Goal: Check status: Check status

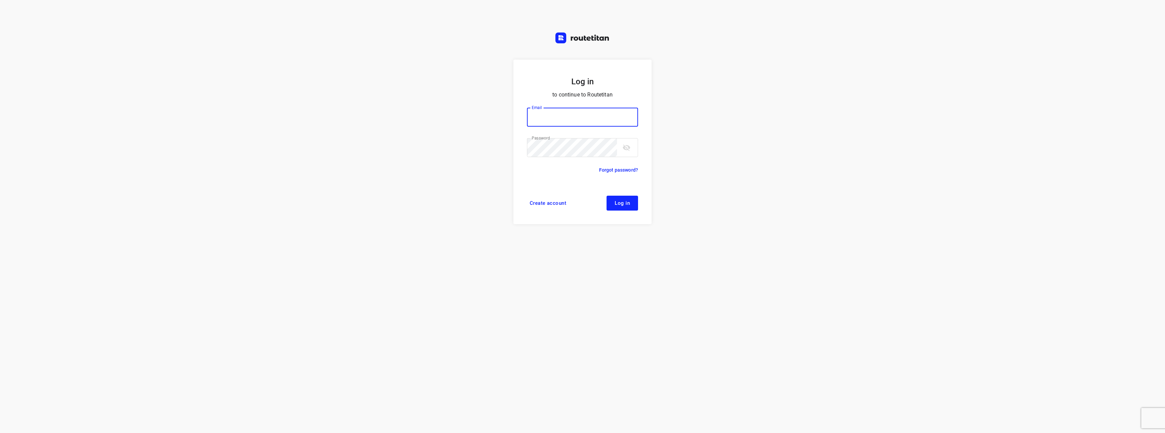
type input "max@onlineplasticsgroup.com"
click at [613, 207] on button "Log in" at bounding box center [623, 203] width 32 height 15
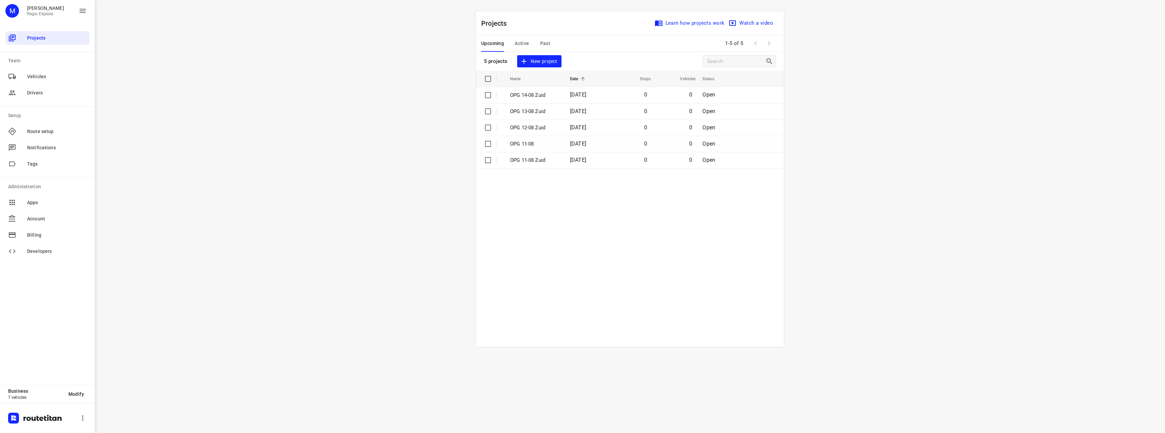
click at [523, 42] on span "Active" at bounding box center [522, 43] width 14 height 8
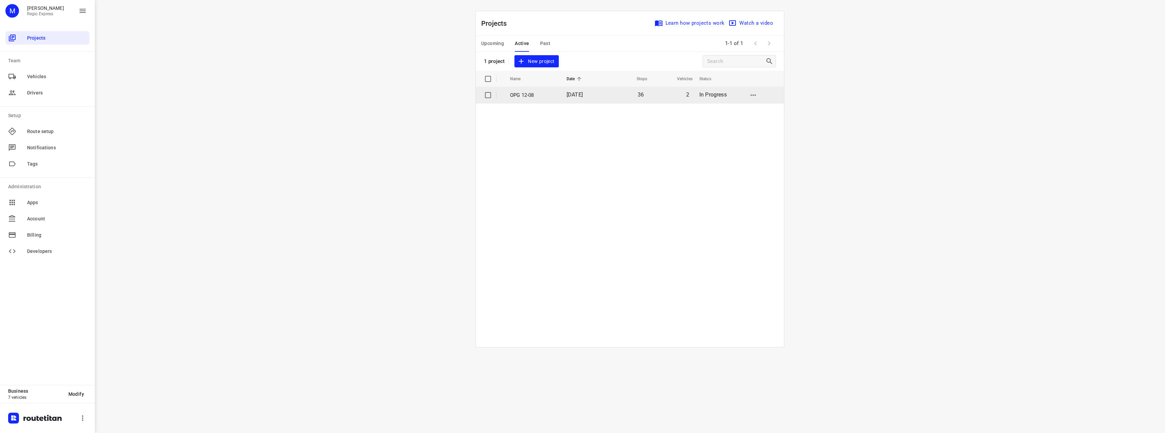
click at [543, 97] on p "OPG 12-08" at bounding box center [533, 95] width 46 height 8
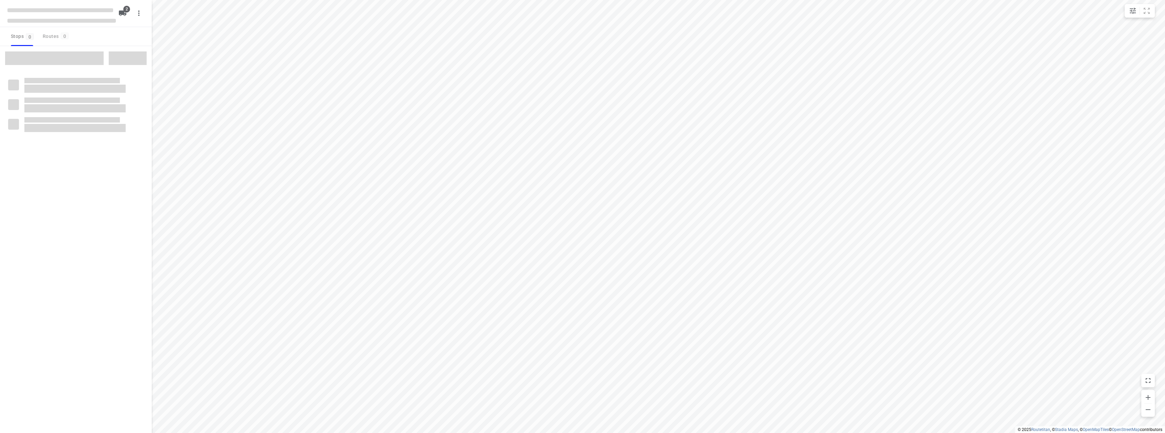
type input "distance"
